Goal: Transaction & Acquisition: Register for event/course

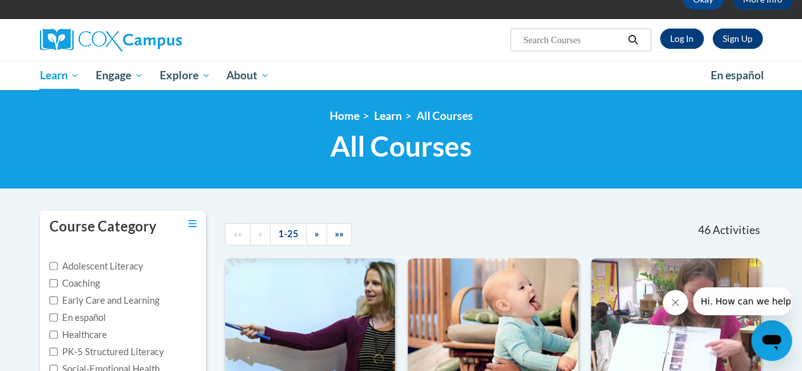
scroll to position [75, 0]
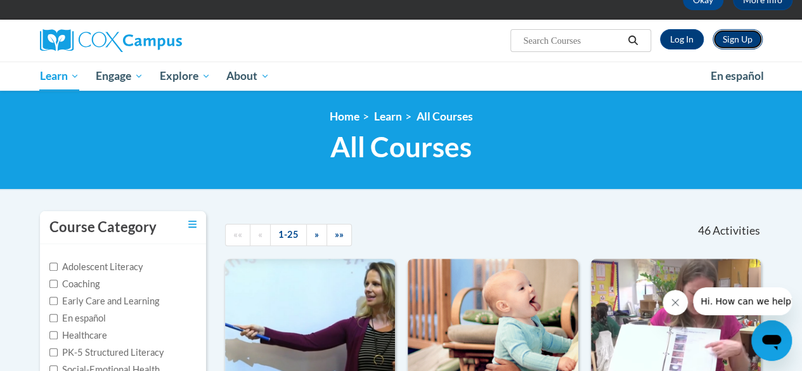
click at [740, 44] on link "Sign Up" at bounding box center [738, 39] width 50 height 20
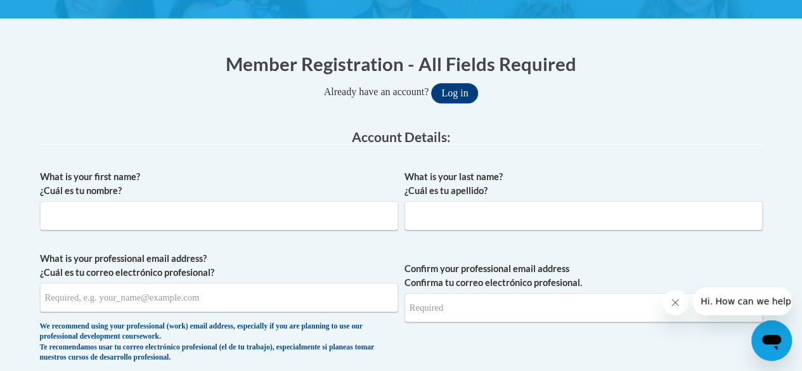
scroll to position [220, 0]
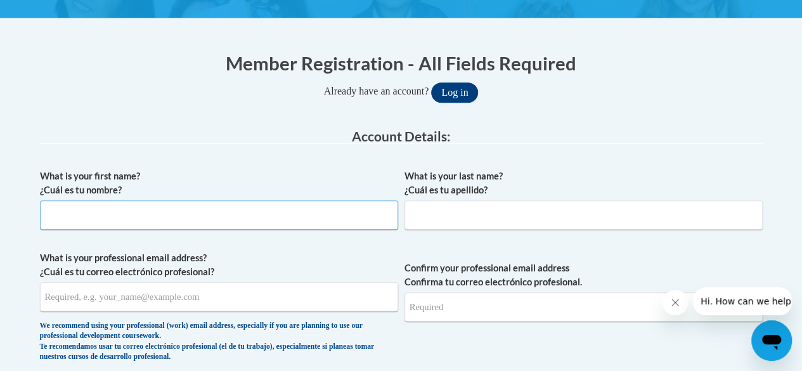
click at [333, 216] on input "What is your first name? ¿Cuál es tu nombre?" at bounding box center [219, 214] width 358 height 29
